Goal: Transaction & Acquisition: Subscribe to service/newsletter

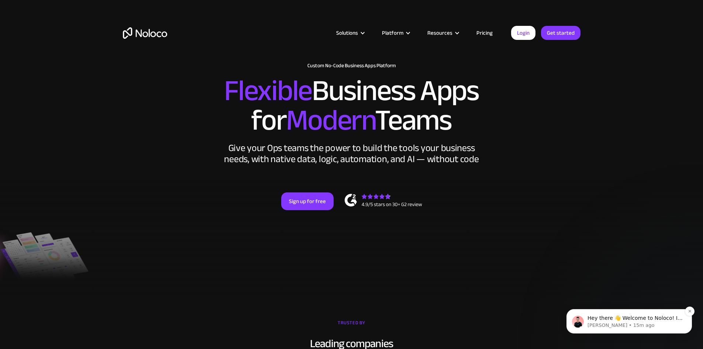
click at [348, 321] on p "Hey there 👋 Welcome to Noloco! If you have any questions, just reply to this me…" at bounding box center [635, 318] width 95 height 7
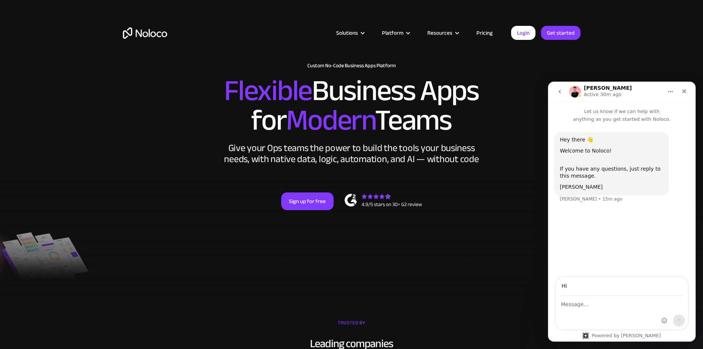
type input "H"
type input "[PERSON_NAME][EMAIL_ADDRESS][DOMAIN_NAME]"
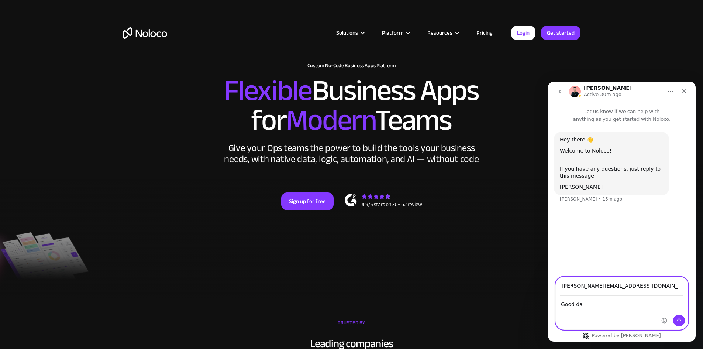
type textarea "Good day"
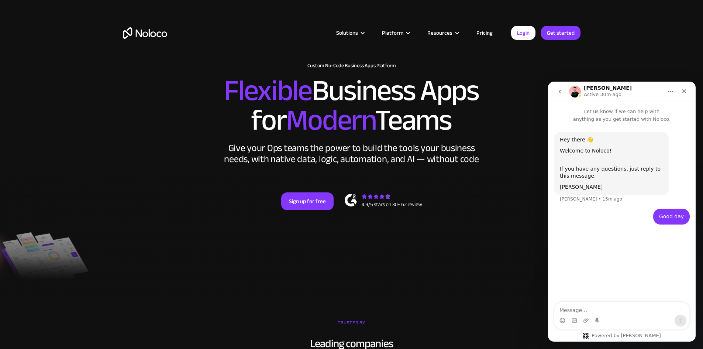
click at [348, 92] on div "New: Connect Noloco to Stripe Custom No-Code Business Apps Platform Flexible Bu…" at bounding box center [352, 143] width 473 height 177
click at [348, 29] on link "Pricing" at bounding box center [484, 33] width 35 height 10
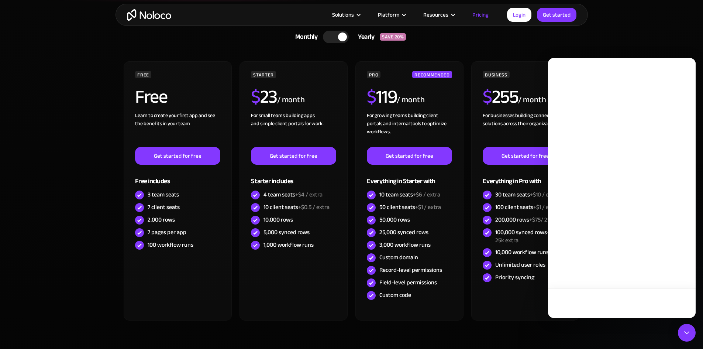
click at [333, 41] on div at bounding box center [336, 37] width 26 height 13
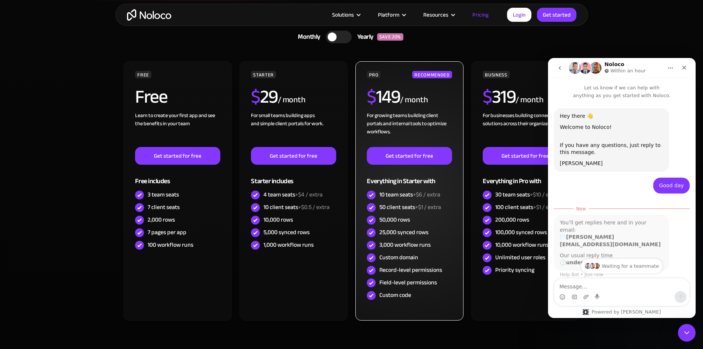
scroll to position [11, 0]
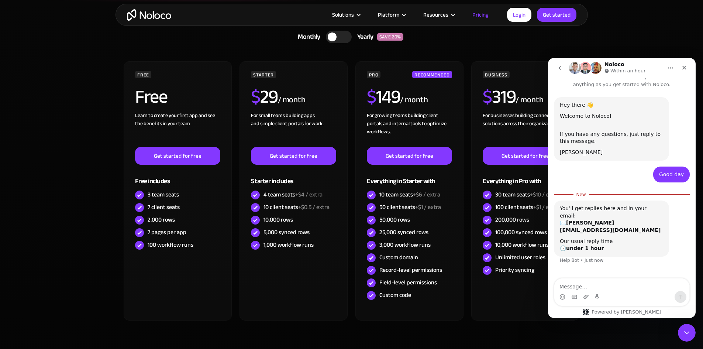
click at [254, 38] on link "Monthly Yearly SAVE 20%" at bounding box center [351, 36] width 229 height 19
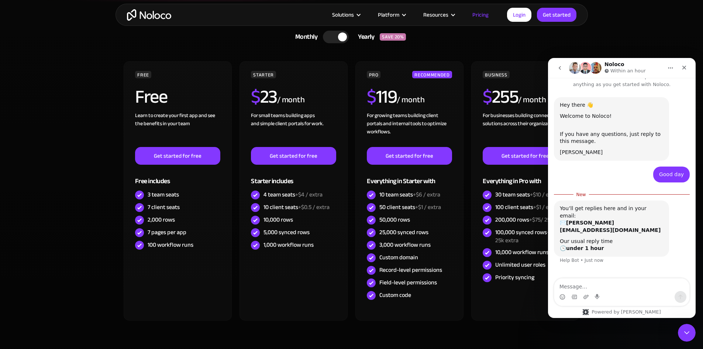
click at [336, 33] on div at bounding box center [336, 37] width 26 height 13
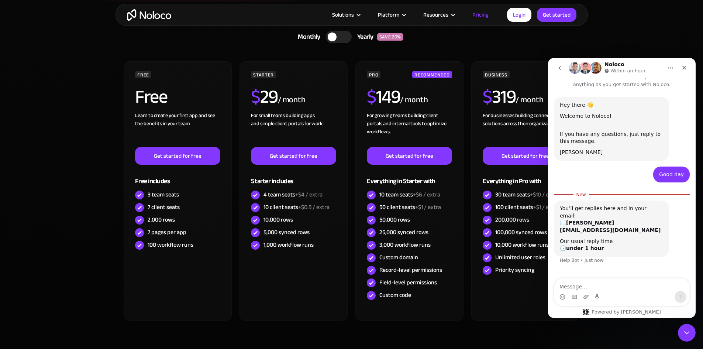
click at [660, 44] on section "CHOOSE YOUR PLAN Monthly Yearly SAVE 20% Monthly Yearly SAVE 20% FREE Free Lear…" at bounding box center [351, 191] width 703 height 380
